Goal: Find contact information: Find contact information

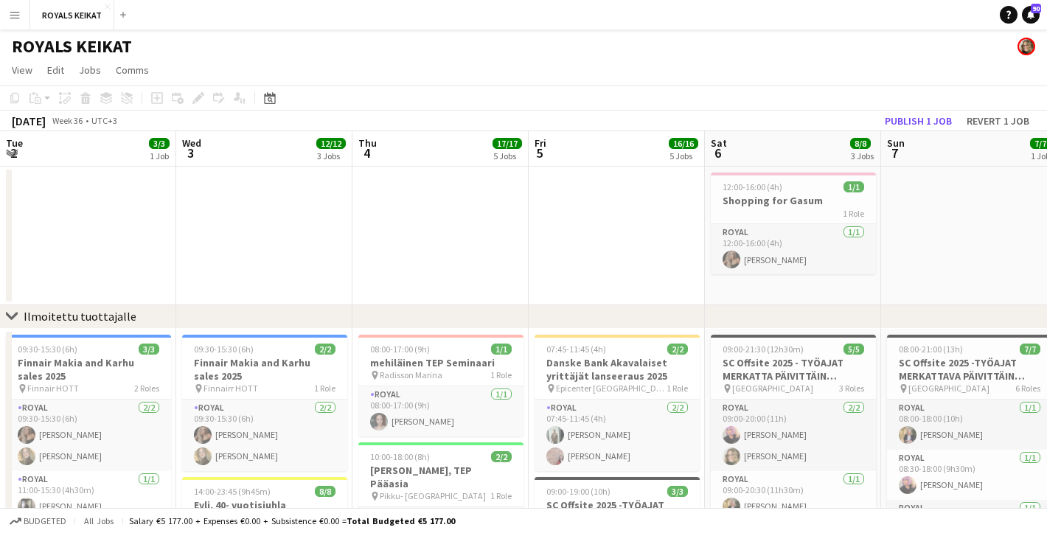
scroll to position [0, 561]
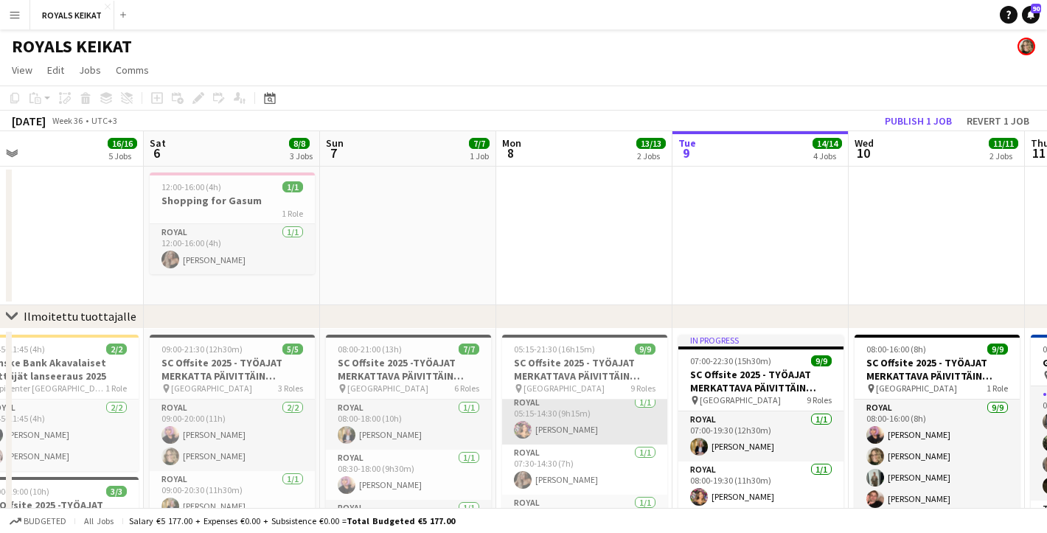
click at [591, 424] on app-card-role "Royal [DATE] 05:15-14:30 (9h15m) [PERSON_NAME]" at bounding box center [584, 419] width 165 height 50
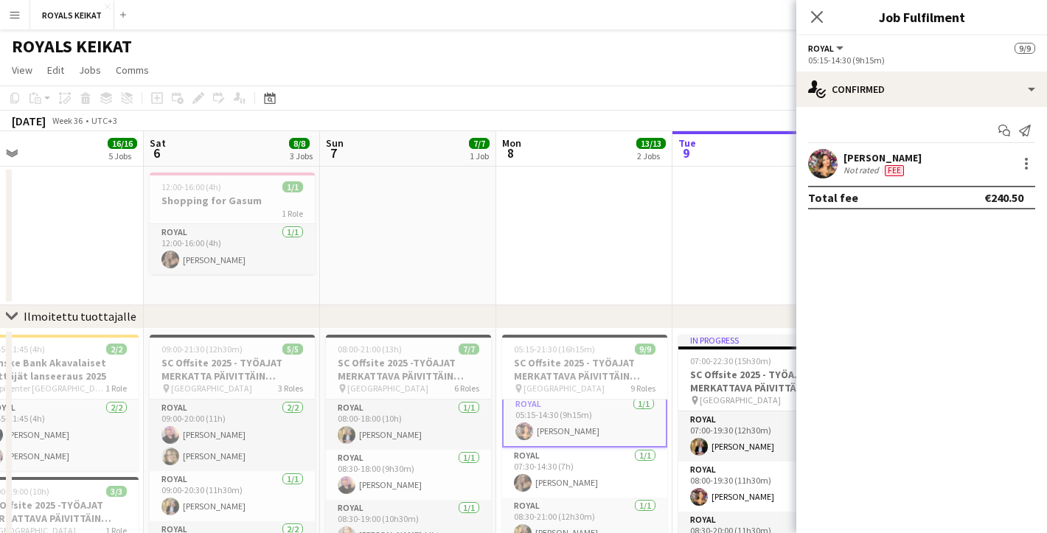
scroll to position [7, 0]
click at [953, 161] on div "[PERSON_NAME] Not rated Fee" at bounding box center [921, 163] width 251 height 29
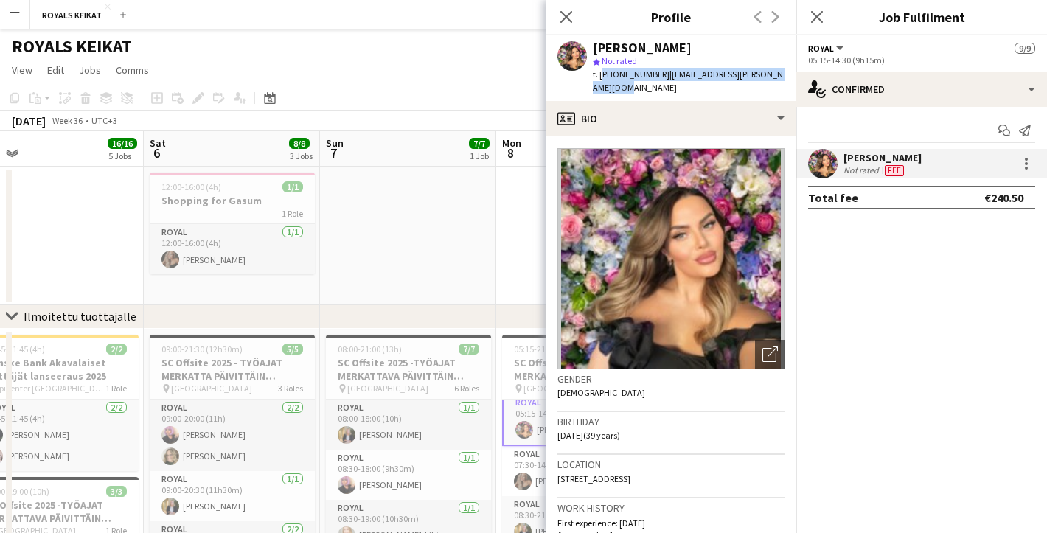
drag, startPoint x: 607, startPoint y: 88, endPoint x: 599, endPoint y: 74, distance: 16.2
click at [599, 74] on div "t. [PHONE_NUMBER] | [EMAIL_ADDRESS][PERSON_NAME][DOMAIN_NAME]" at bounding box center [689, 81] width 192 height 27
copy div "[PHONE_NUMBER] | [EMAIL_ADDRESS][PERSON_NAME][DOMAIN_NAME]"
click at [565, 11] on icon "Close pop-in" at bounding box center [566, 17] width 14 height 14
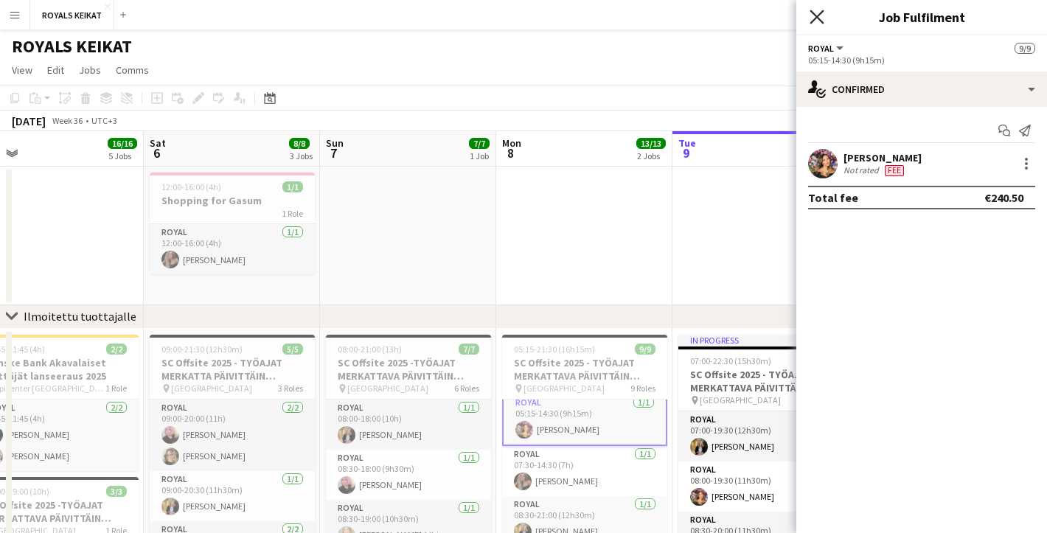
click at [814, 15] on icon "Close pop-in" at bounding box center [816, 17] width 14 height 14
